Goal: Book appointment/travel/reservation

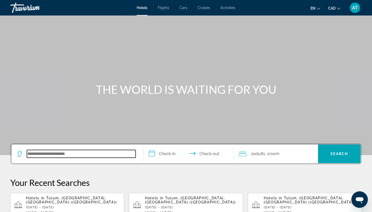
click at [33, 151] on input "Search hotel destination" at bounding box center [81, 154] width 109 height 8
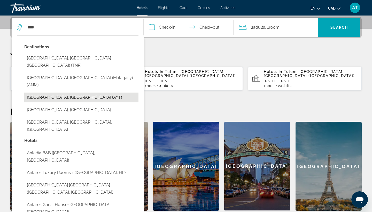
click at [53, 93] on button "[GEOGRAPHIC_DATA], [GEOGRAPHIC_DATA] (AYT)" at bounding box center [81, 98] width 114 height 10
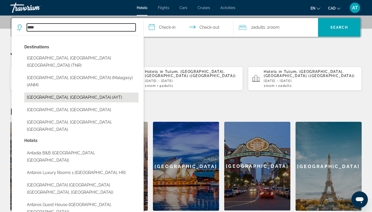
type input "**********"
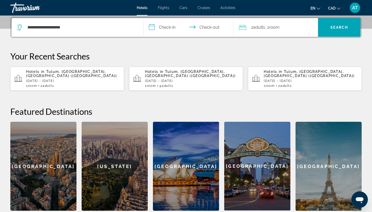
click at [152, 28] on input "**********" at bounding box center [190, 28] width 92 height 20
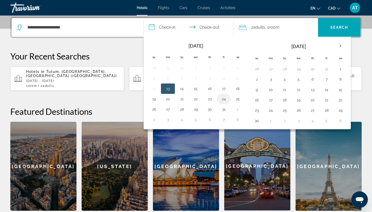
click at [224, 99] on button "24" at bounding box center [224, 98] width 8 height 7
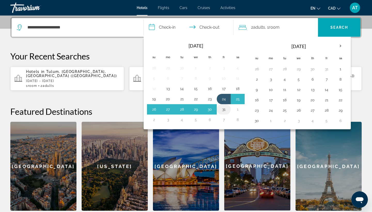
click at [223, 111] on button "31" at bounding box center [224, 109] width 8 height 7
type input "**********"
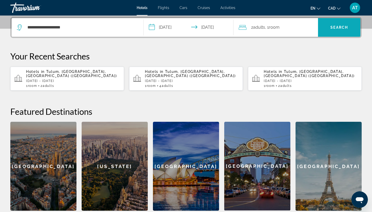
click at [334, 27] on span "Search" at bounding box center [340, 27] width 18 height 4
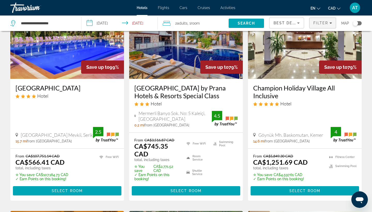
scroll to position [49, 0]
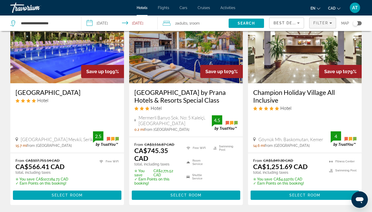
click at [334, 25] on span "Filters" at bounding box center [323, 23] width 26 height 12
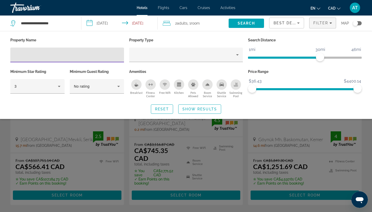
click at [366, 134] on div "Search widget" at bounding box center [186, 145] width 372 height 134
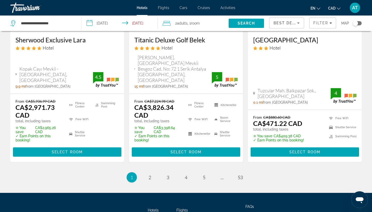
scroll to position [730, 0]
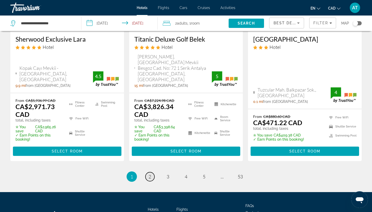
click at [151, 174] on span "2" at bounding box center [150, 177] width 3 height 6
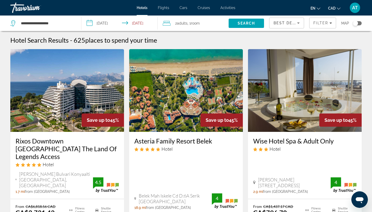
scroll to position [-4, 0]
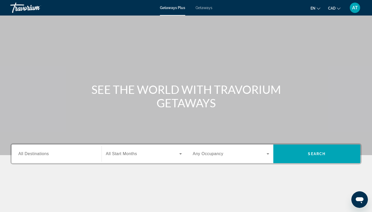
click at [57, 156] on input "Destination All Destinations" at bounding box center [56, 154] width 77 height 6
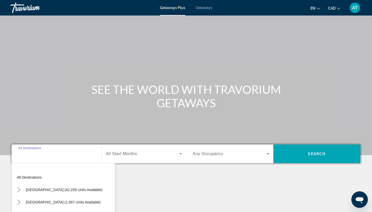
scroll to position [67, 0]
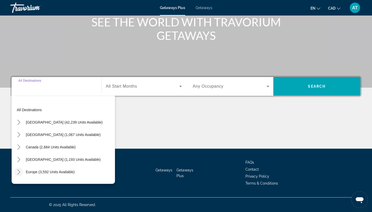
click at [19, 170] on icon "Toggle Europe (3,592 units available) submenu" at bounding box center [18, 171] width 5 height 5
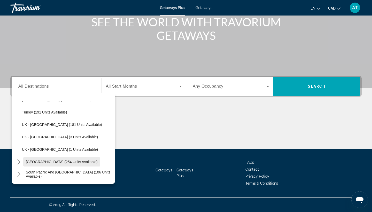
scroll to position [281, 0]
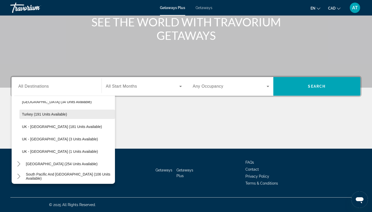
click at [40, 113] on span "Turkey (191 units available)" at bounding box center [44, 114] width 45 height 4
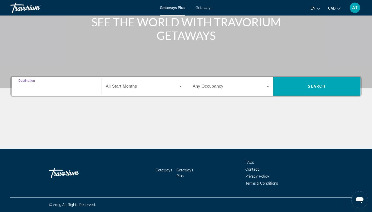
type input "**********"
click at [118, 85] on span "All Start Months" at bounding box center [121, 86] width 31 height 4
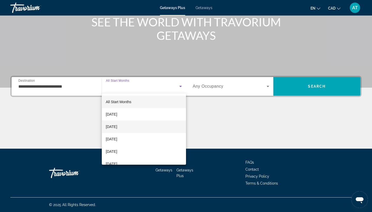
click at [117, 127] on span "November 2025" at bounding box center [111, 127] width 11 height 6
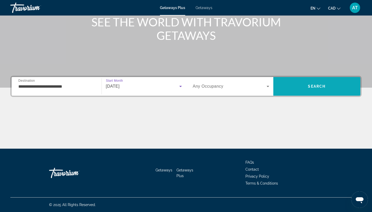
click at [293, 86] on span "Search" at bounding box center [316, 86] width 87 height 12
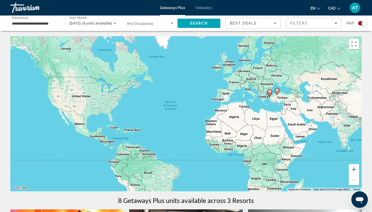
click at [115, 24] on icon "Search widget" at bounding box center [115, 23] width 6 height 6
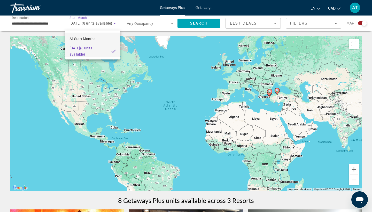
click at [88, 38] on span "All Start Months" at bounding box center [83, 39] width 26 height 4
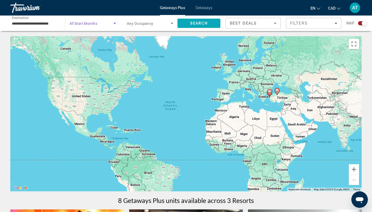
click at [205, 23] on span "Search" at bounding box center [199, 23] width 18 height 4
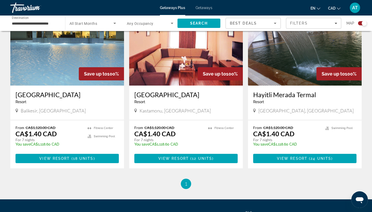
scroll to position [552, 0]
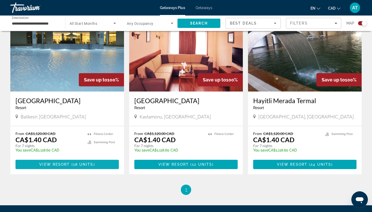
click at [66, 164] on span "View Resort" at bounding box center [54, 164] width 31 height 4
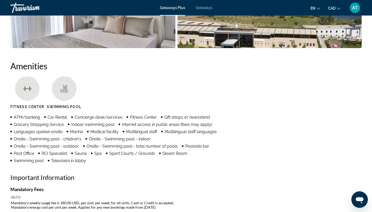
scroll to position [332, 0]
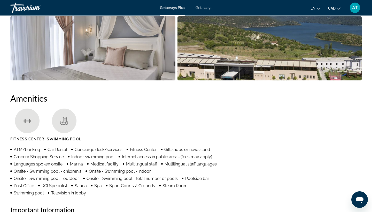
click at [203, 10] on span "Getaways" at bounding box center [204, 8] width 17 height 4
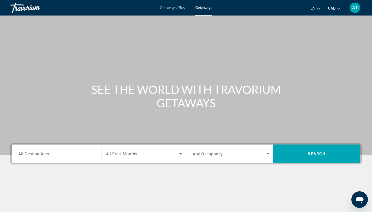
click at [35, 154] on span "All Destinations" at bounding box center [33, 153] width 31 height 5
click at [35, 154] on input "Destination All Destinations" at bounding box center [56, 154] width 77 height 6
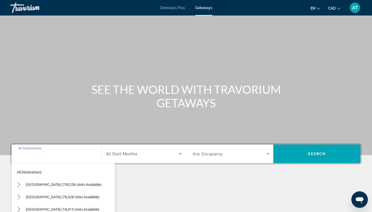
scroll to position [67, 0]
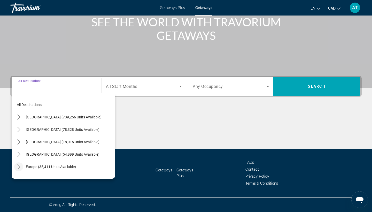
click at [18, 165] on icon "Toggle Europe (35,411 units available) submenu" at bounding box center [18, 166] width 3 height 5
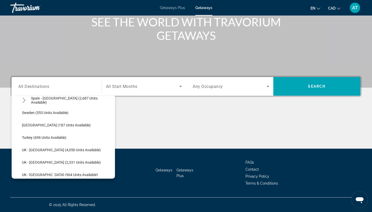
scroll to position [290, 0]
click at [47, 138] on span "Turkey (696 units available)" at bounding box center [44, 137] width 44 height 4
type input "**********"
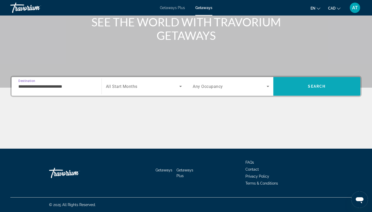
click at [311, 85] on span "Search" at bounding box center [317, 86] width 18 height 4
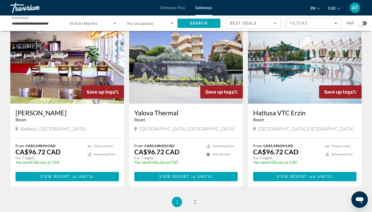
scroll to position [556, 0]
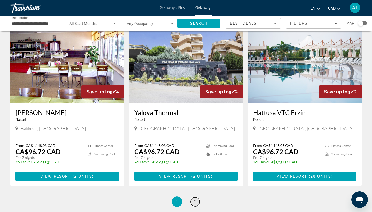
click at [194, 203] on span "2" at bounding box center [195, 202] width 3 height 6
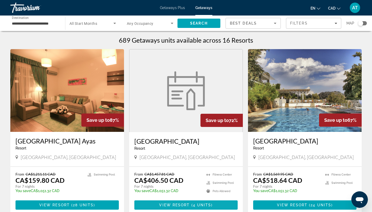
click at [184, 203] on span "View Resort" at bounding box center [174, 205] width 31 height 4
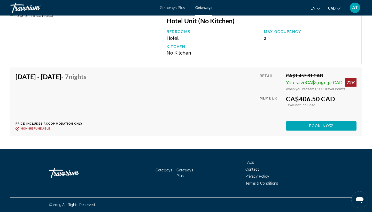
scroll to position [913, 0]
